Goal: Transaction & Acquisition: Purchase product/service

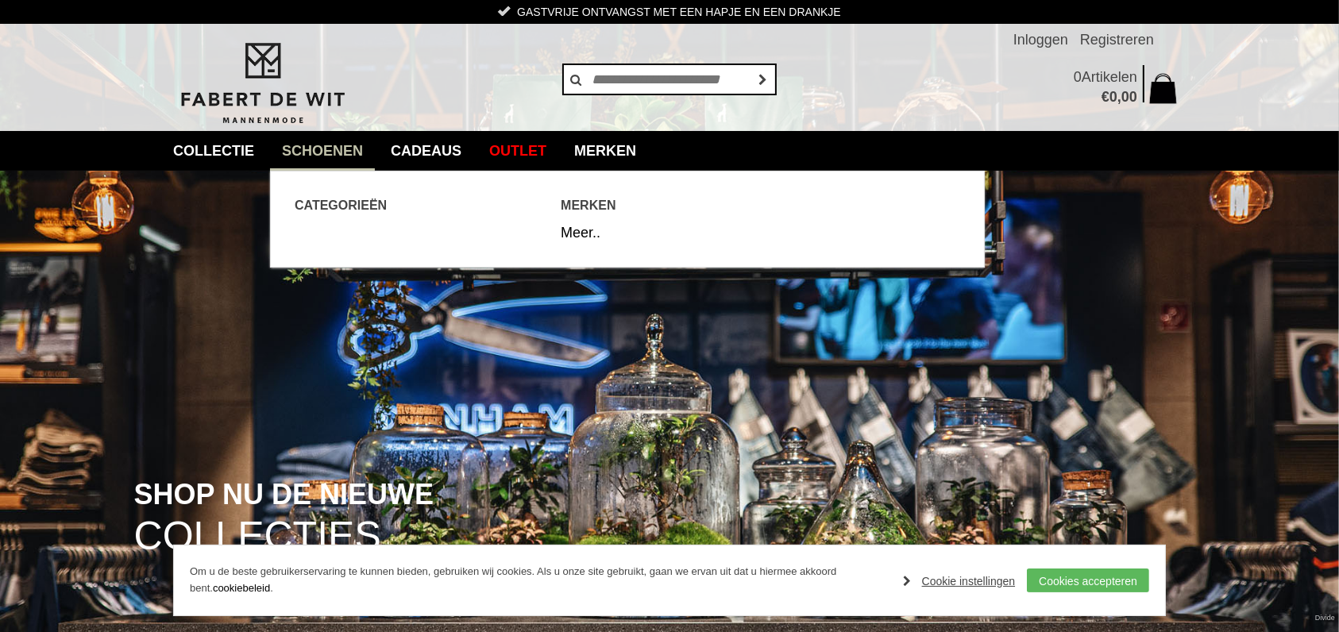
click at [331, 149] on link "Schoenen" at bounding box center [322, 151] width 105 height 40
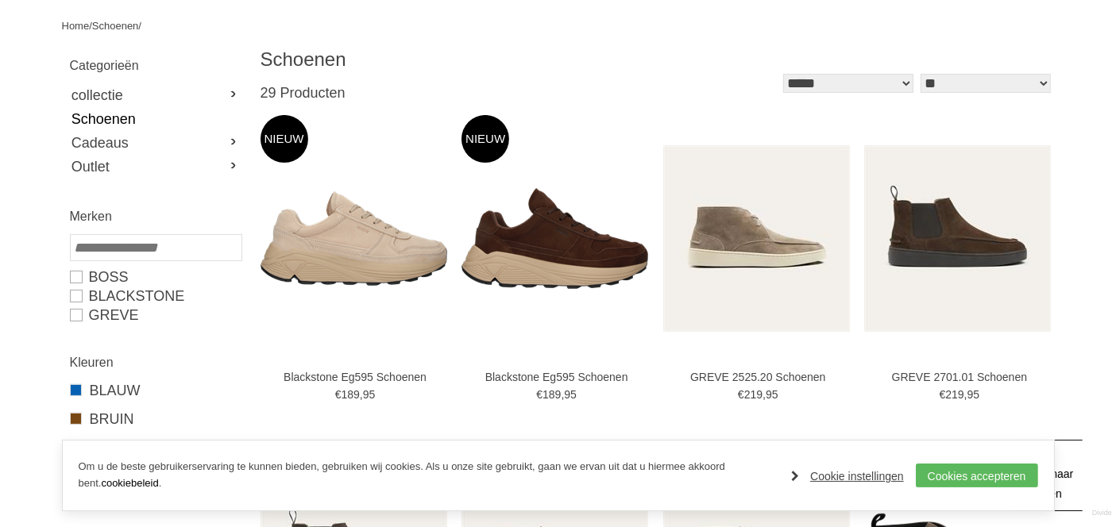
scroll to position [282, 0]
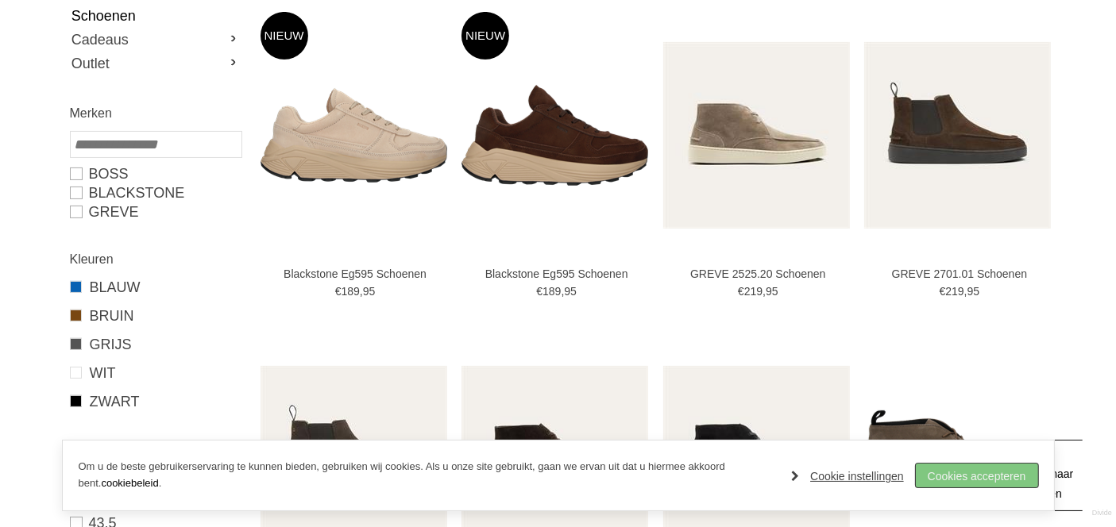
click at [964, 477] on link "Cookies accepteren" at bounding box center [976, 476] width 122 height 24
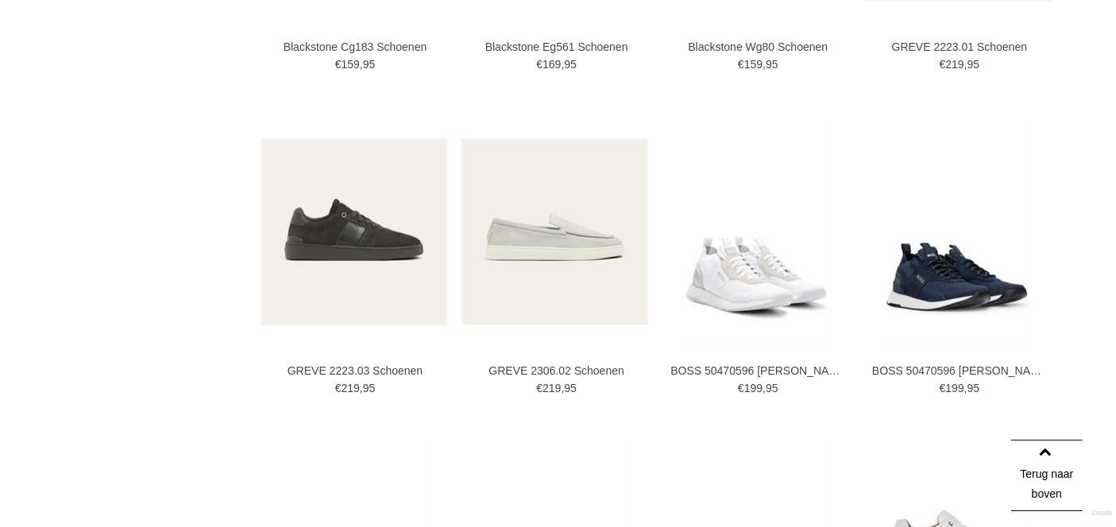
scroll to position [1252, 0]
